Goal: Communication & Community: Connect with others

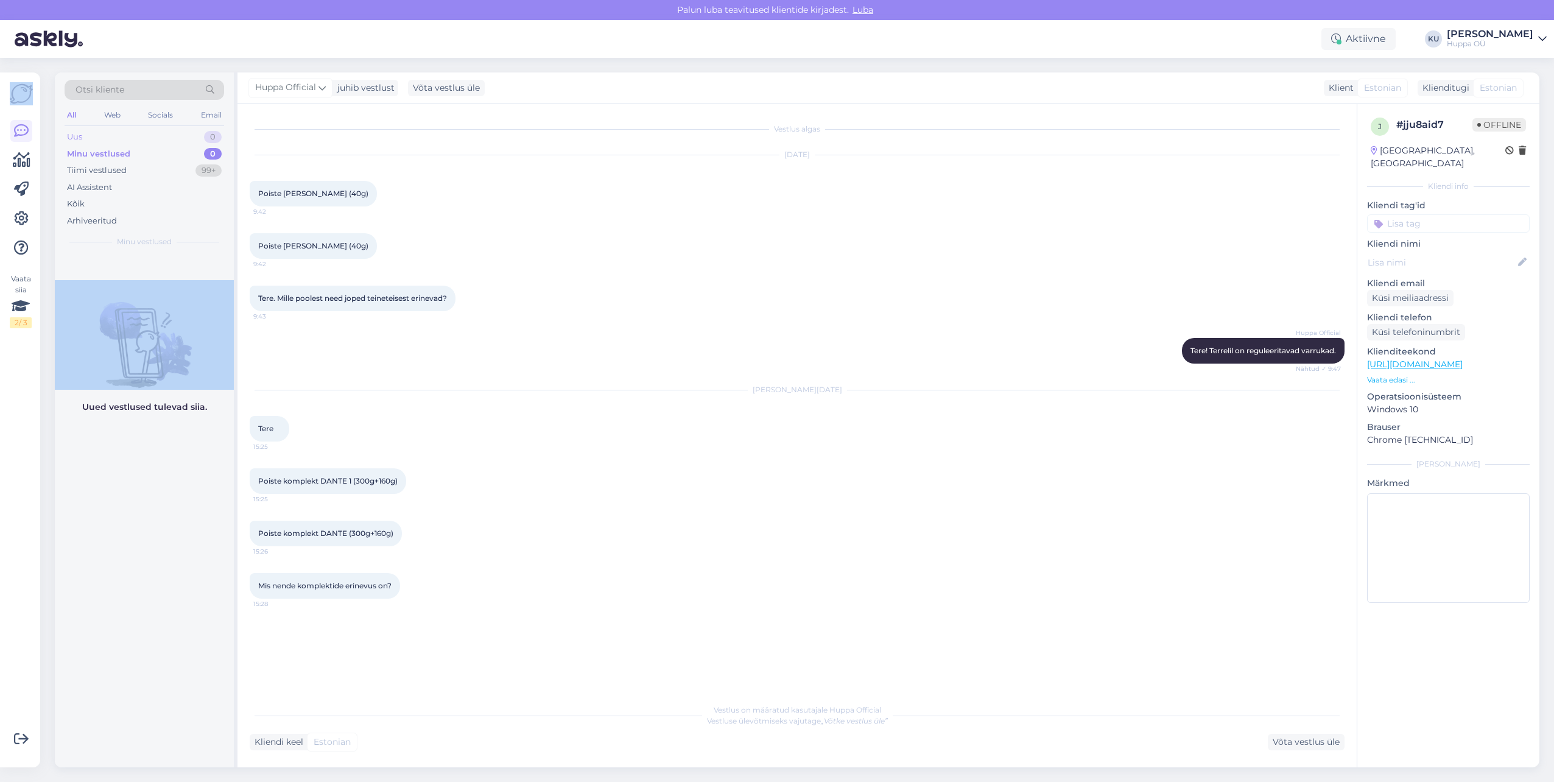
click at [85, 139] on div "Uus 0" at bounding box center [145, 137] width 160 height 17
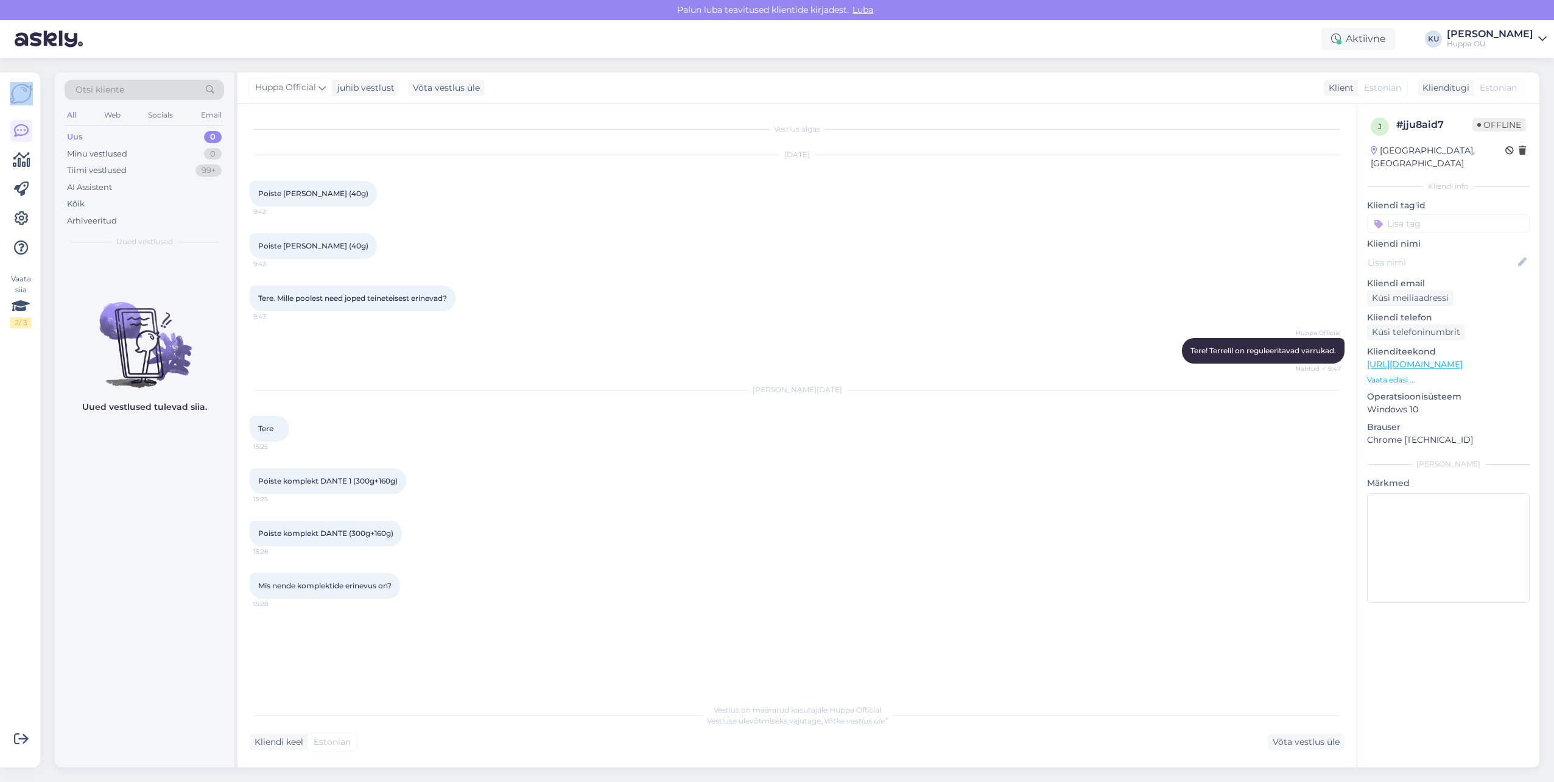
click at [79, 139] on div "Uus" at bounding box center [75, 137] width 16 height 12
click at [109, 170] on div "Tiimi vestlused" at bounding box center [97, 170] width 60 height 12
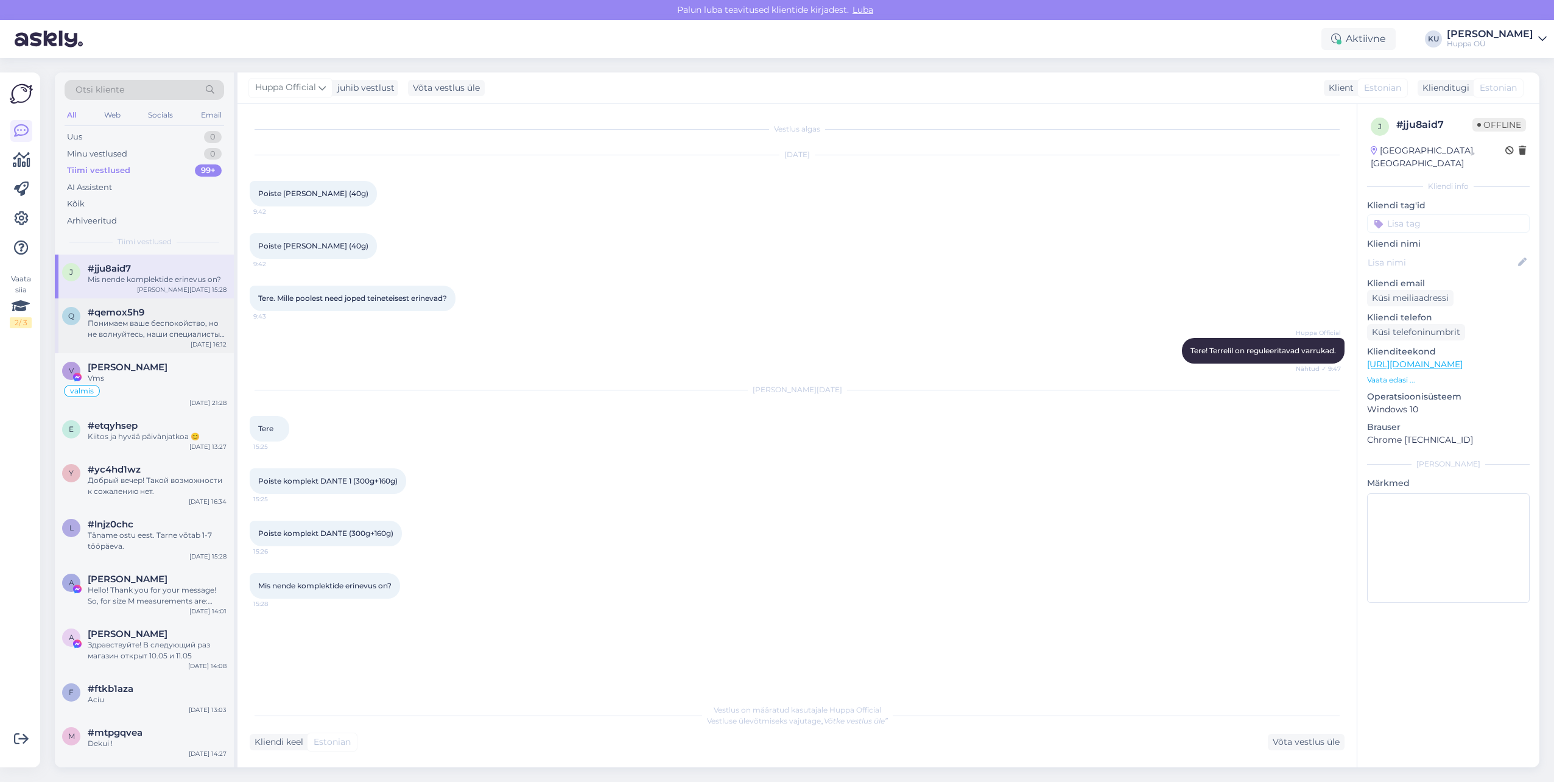
click at [127, 336] on div "Понимаем ваше беспокойство, но не волнуйтесь, наши специалисты разбираются с пр…" at bounding box center [157, 329] width 139 height 22
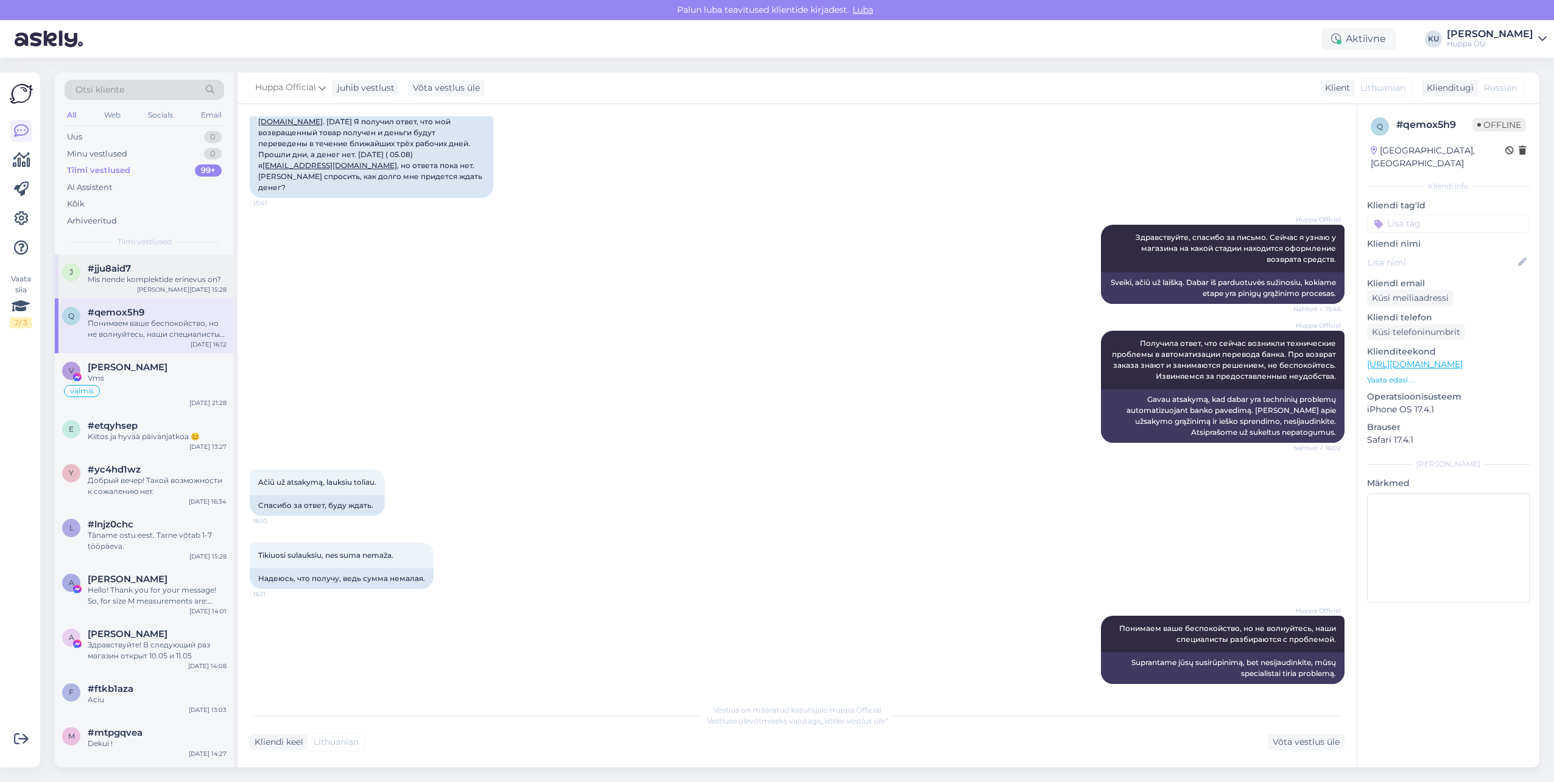
click at [159, 280] on div "Mis nende komplektide erinevus on?" at bounding box center [157, 279] width 139 height 11
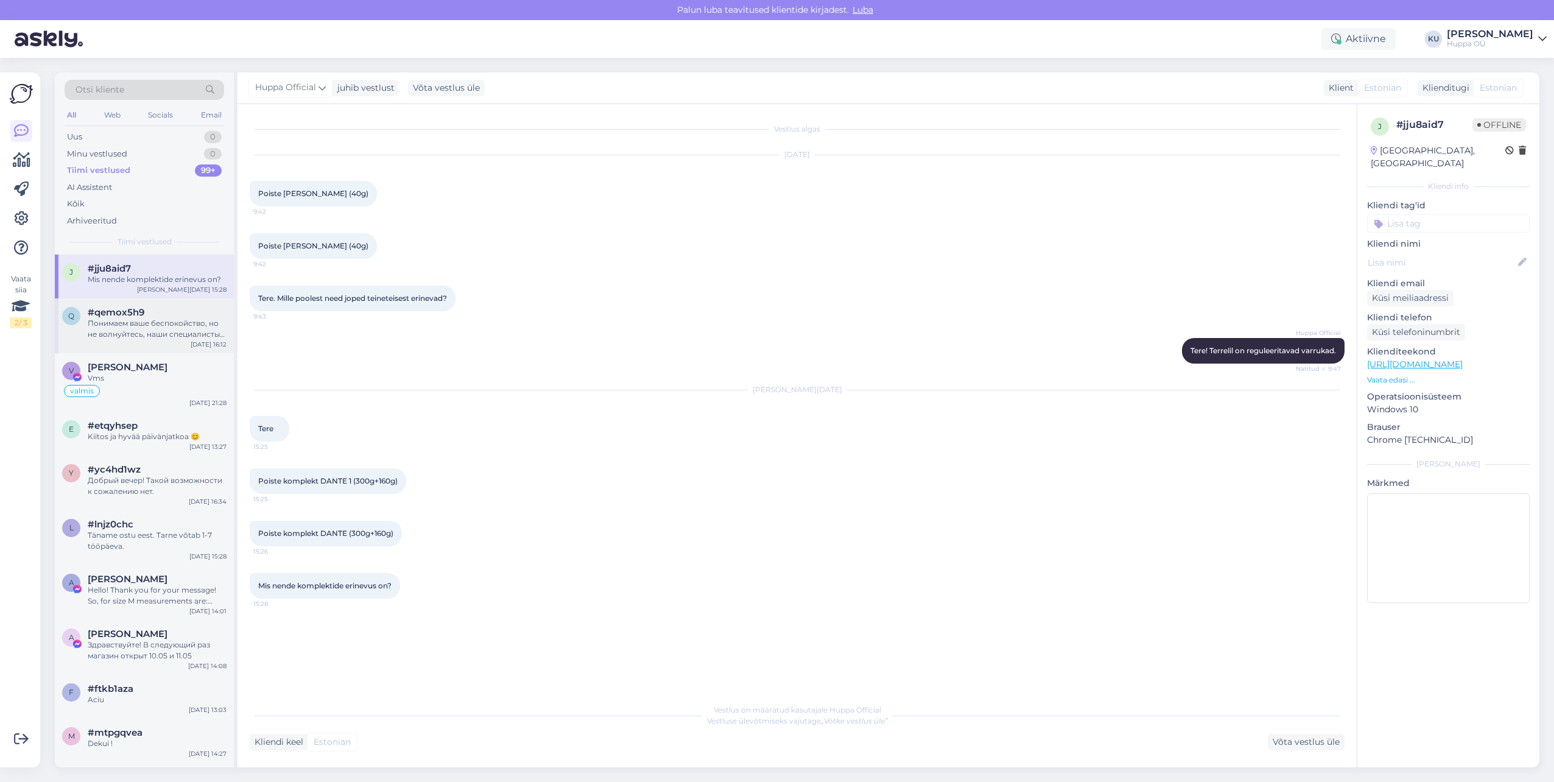
click at [159, 329] on div "Понимаем ваше беспокойство, но не волнуйтесь, наши специалисты разбираются с пр…" at bounding box center [157, 329] width 139 height 22
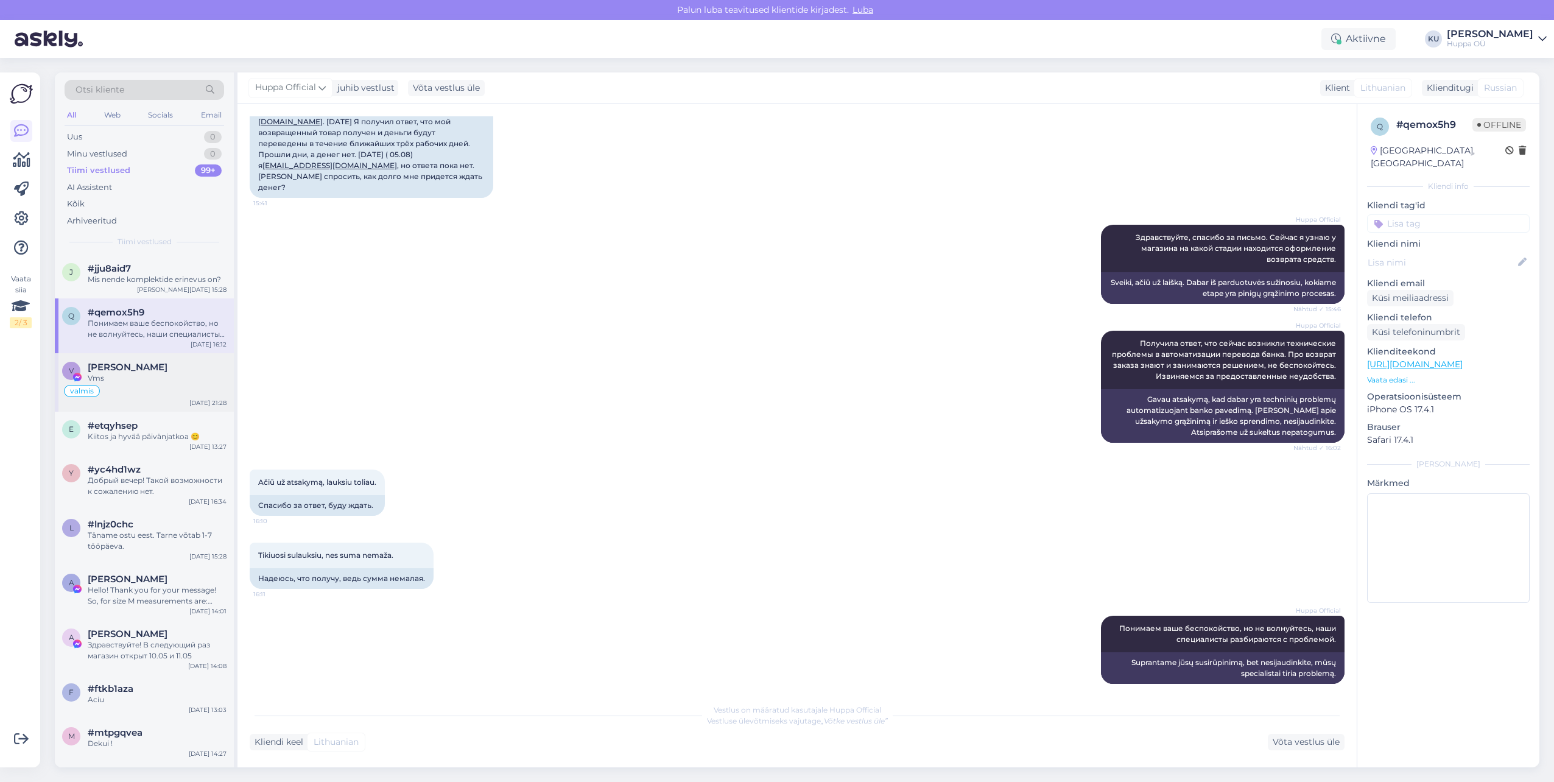
click at [149, 372] on span "[PERSON_NAME]" at bounding box center [128, 367] width 80 height 11
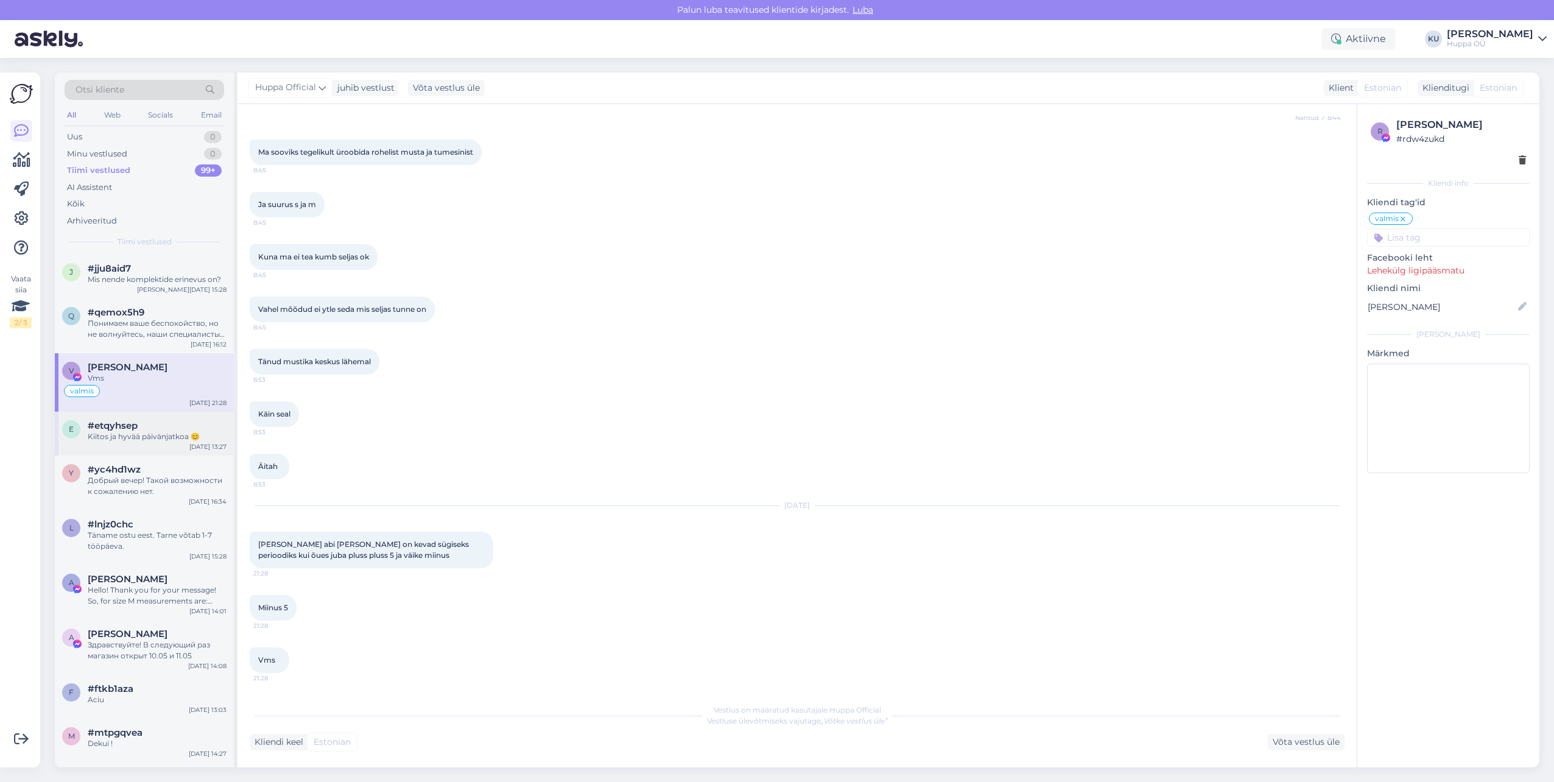
click at [146, 429] on div "#etqyhsep" at bounding box center [157, 425] width 139 height 11
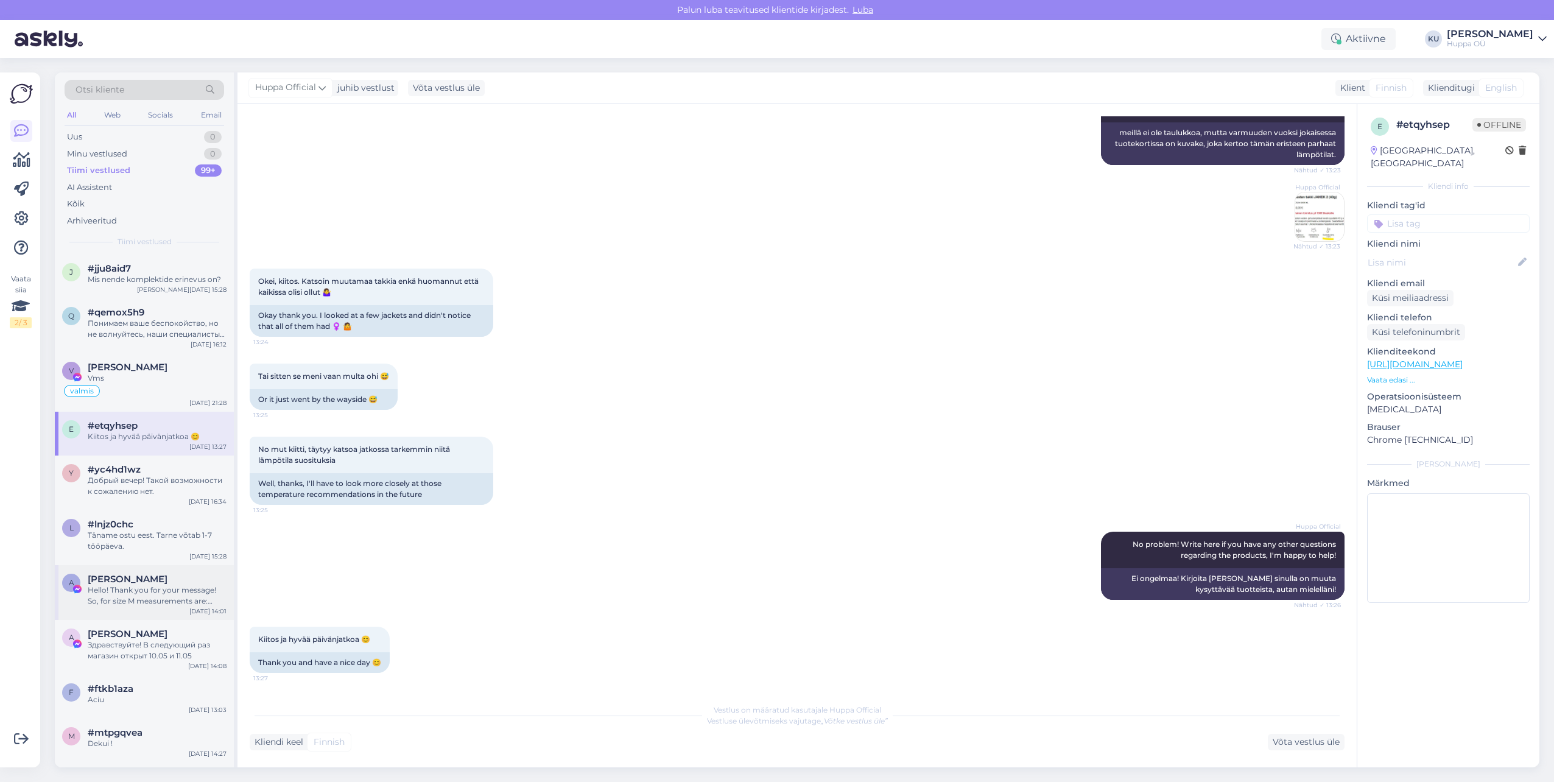
click at [149, 576] on span "[PERSON_NAME]" at bounding box center [128, 579] width 80 height 11
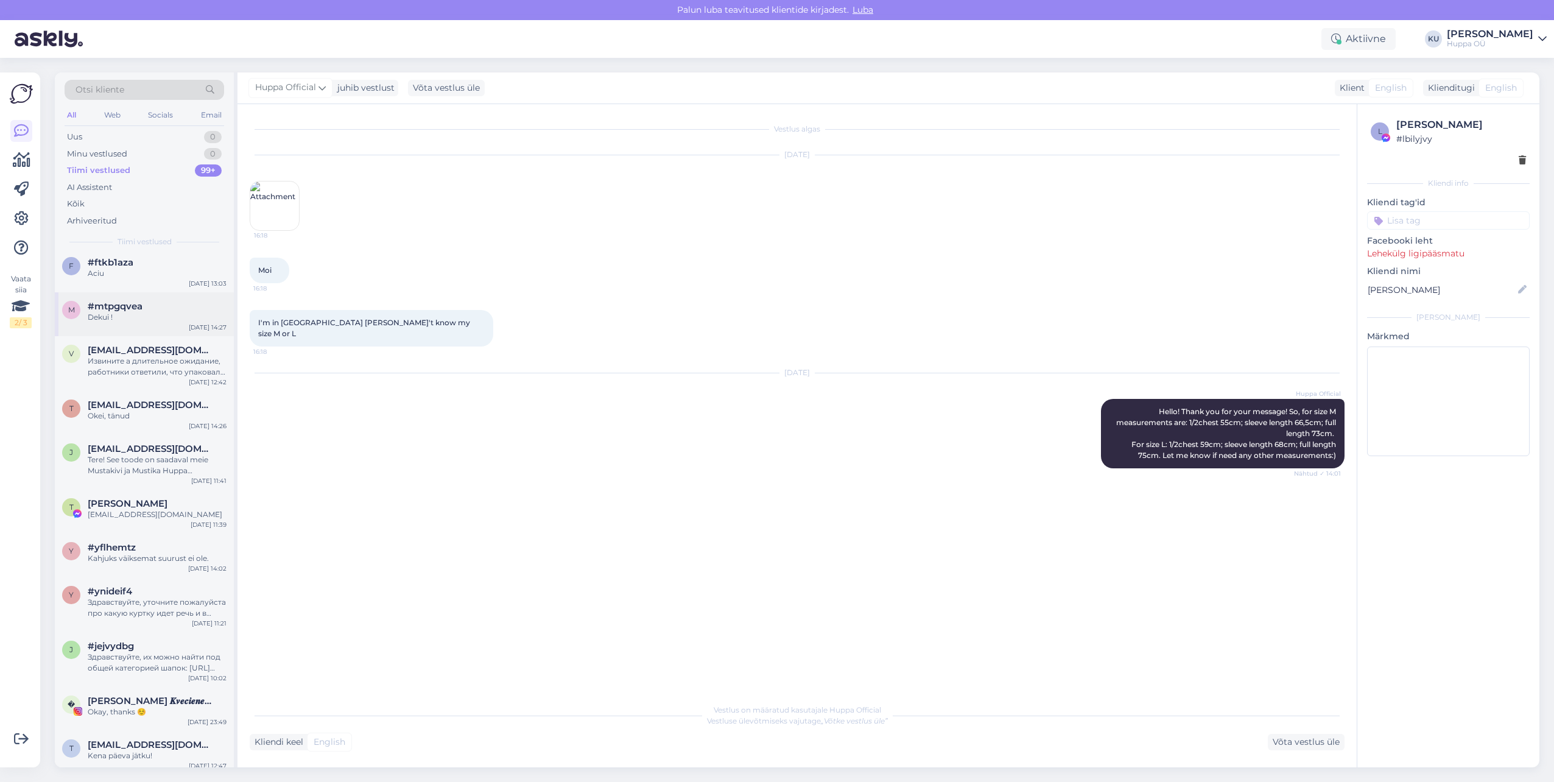
scroll to position [609, 0]
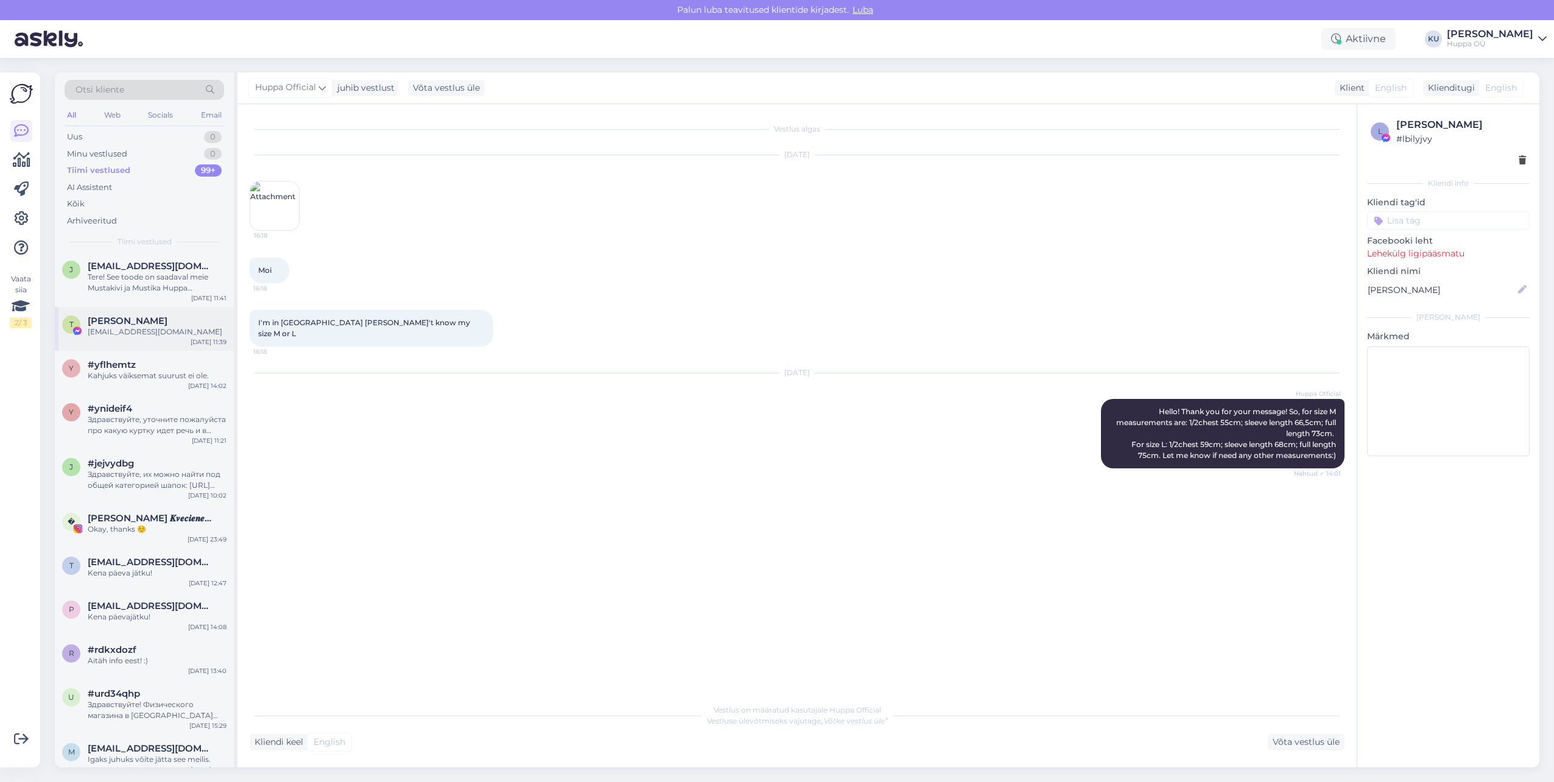
click at [147, 316] on span "[PERSON_NAME]" at bounding box center [128, 321] width 80 height 11
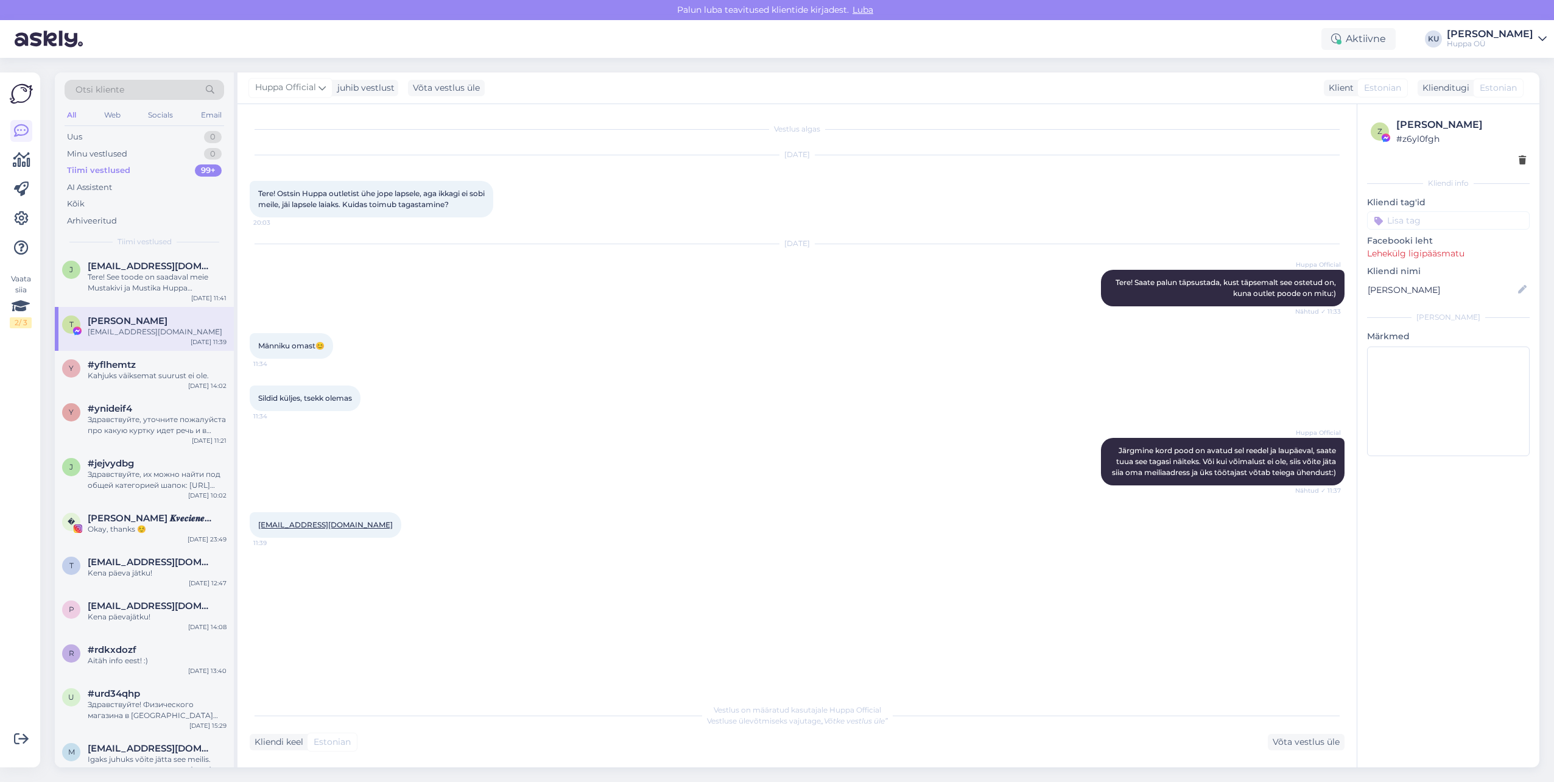
click at [43, 38] on img at bounding box center [49, 39] width 68 height 38
click at [156, 270] on span "[EMAIL_ADDRESS][DOMAIN_NAME]" at bounding box center [151, 266] width 127 height 11
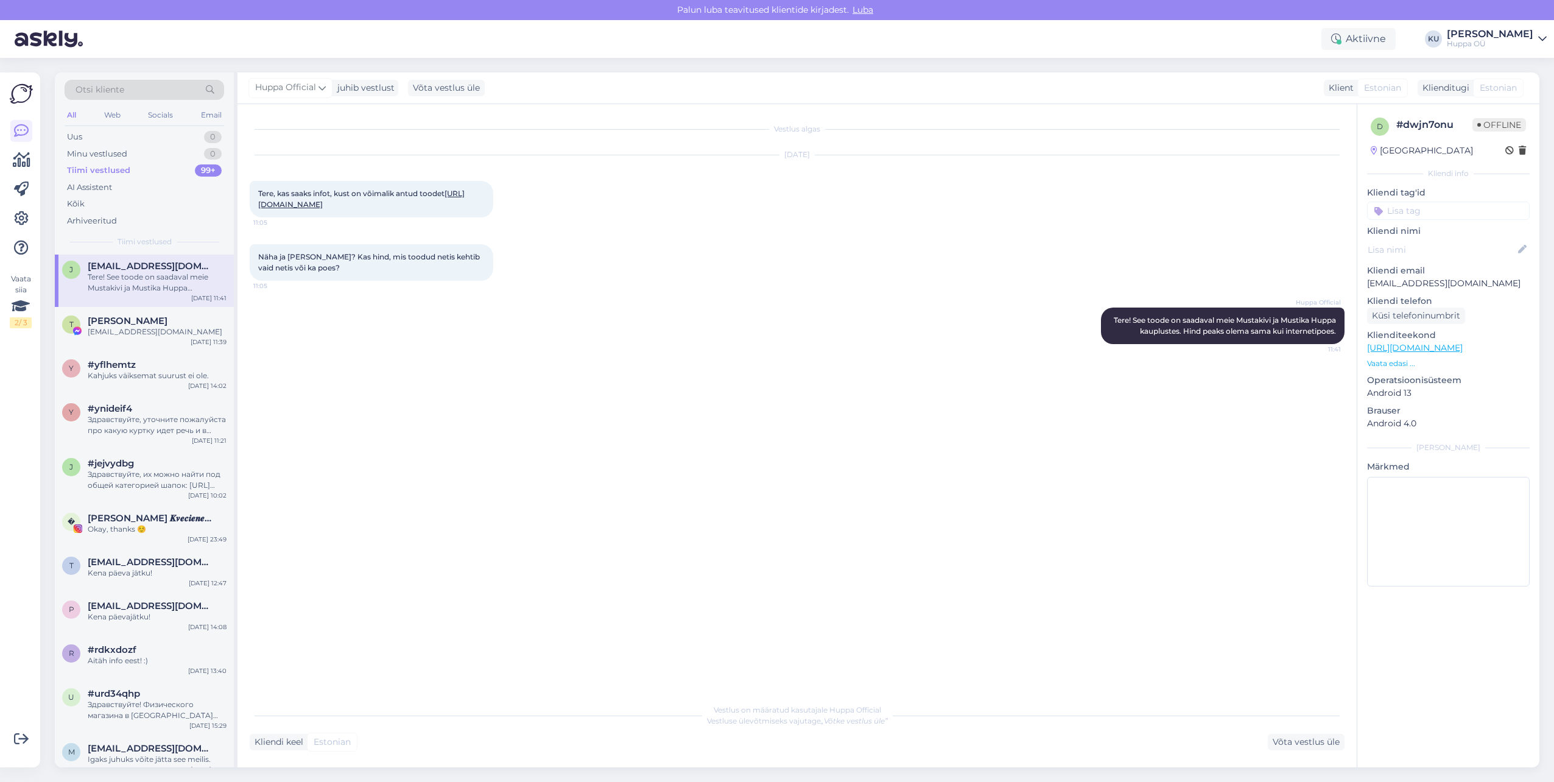
click at [79, 40] on img at bounding box center [49, 39] width 68 height 38
click at [71, 41] on img at bounding box center [49, 39] width 68 height 38
